Goal: Information Seeking & Learning: Find contact information

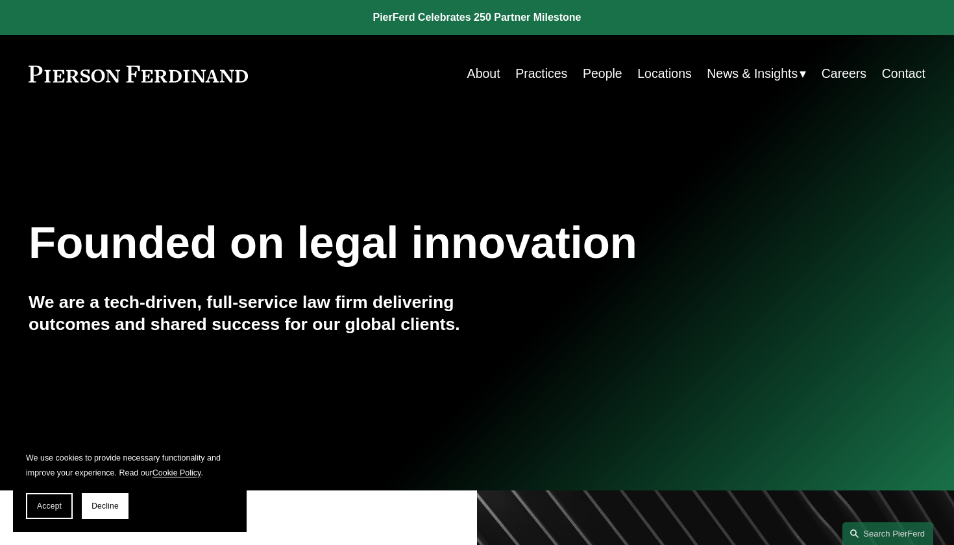
click at [590, 77] on link "People" at bounding box center [603, 73] width 40 height 25
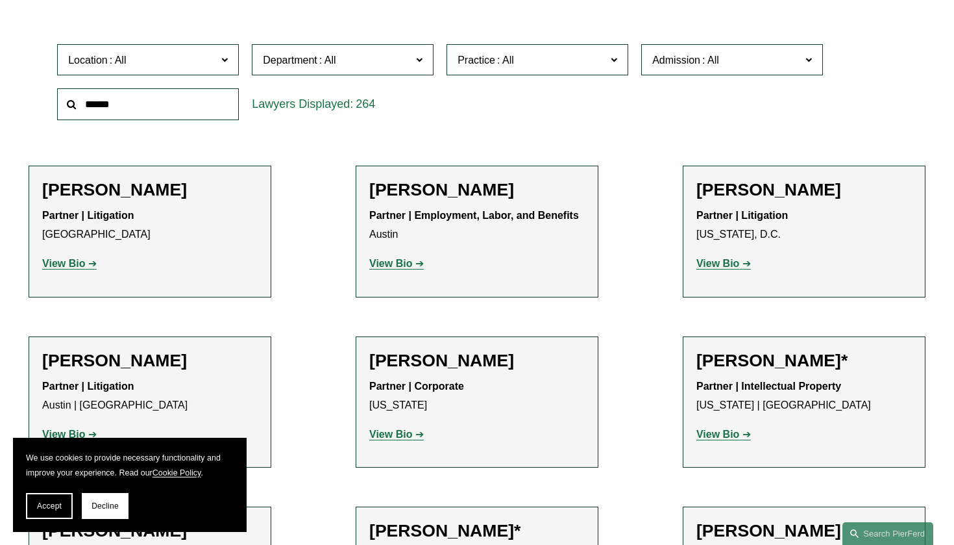
scroll to position [399, 0]
click at [154, 105] on input "text" at bounding box center [148, 104] width 182 height 32
type input "***"
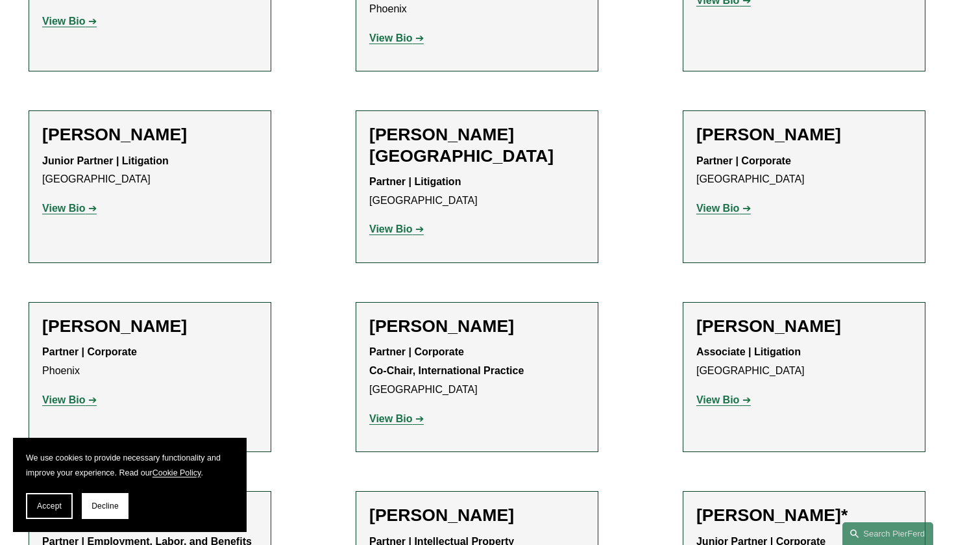
scroll to position [680, 0]
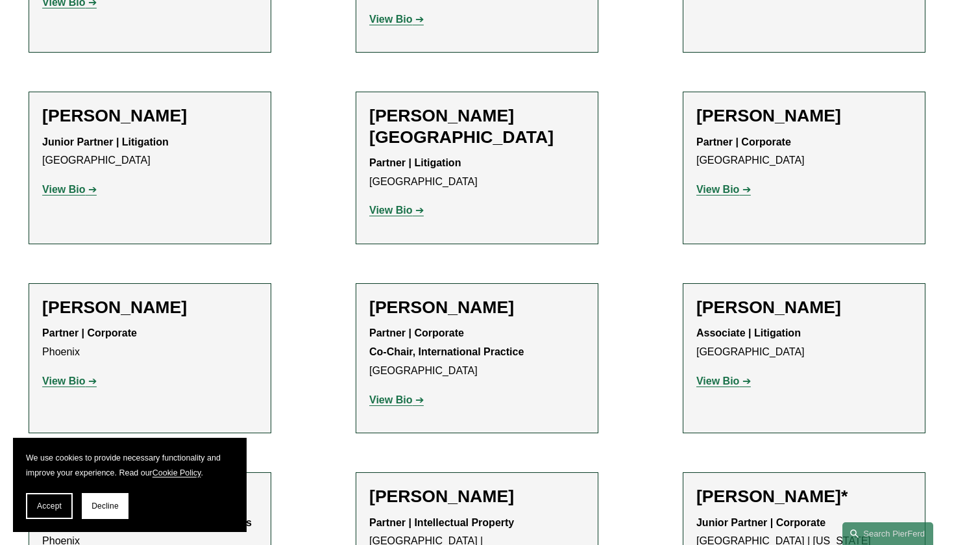
click at [401, 391] on p "View Bio" at bounding box center [477, 400] width 216 height 19
click at [403, 394] on strong "View Bio" at bounding box center [390, 399] width 43 height 11
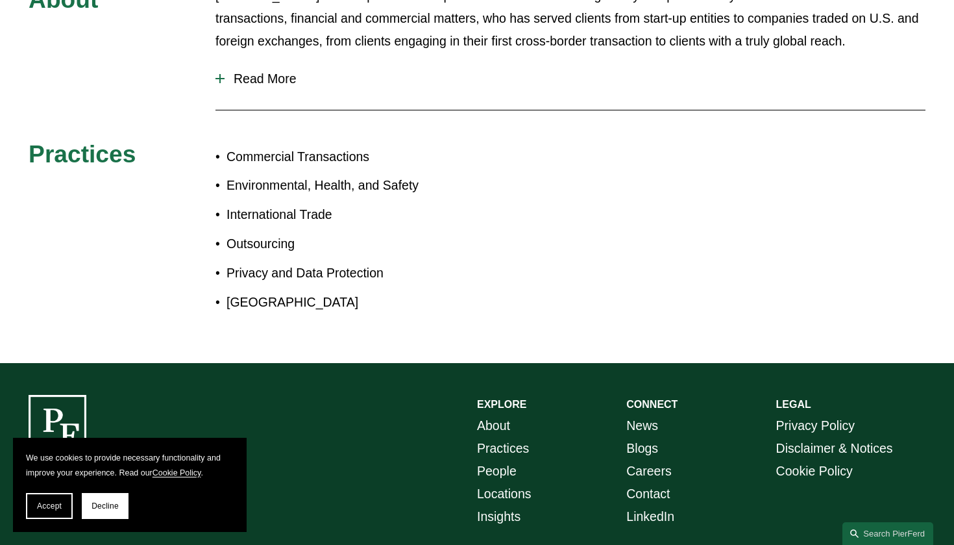
scroll to position [412, 0]
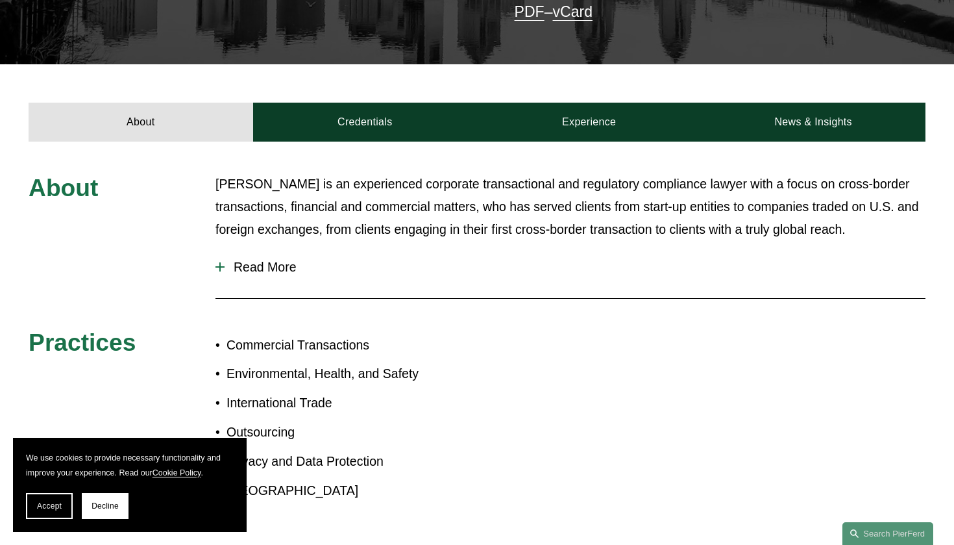
click at [275, 260] on span "Read More" at bounding box center [575, 267] width 701 height 15
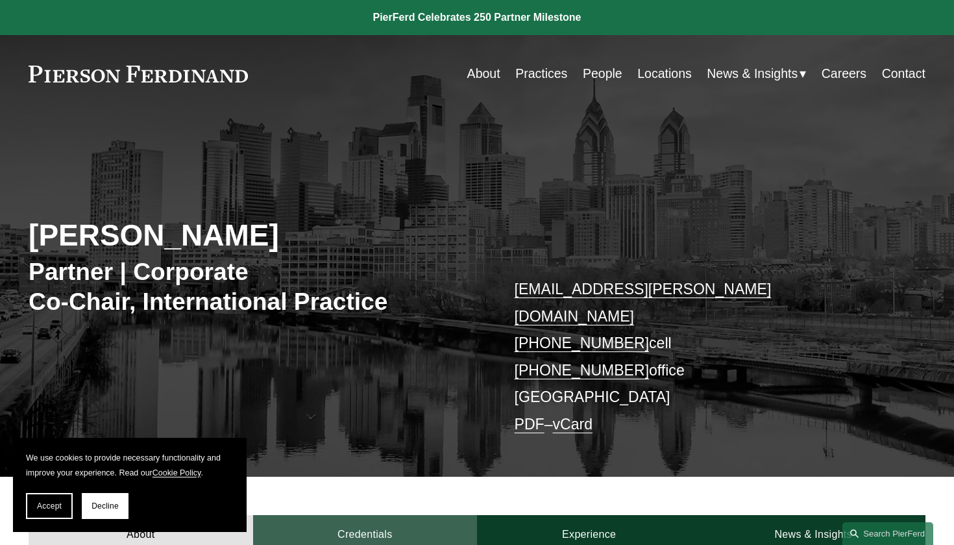
scroll to position [0, 0]
